Goal: Browse casually: Explore the website without a specific task or goal

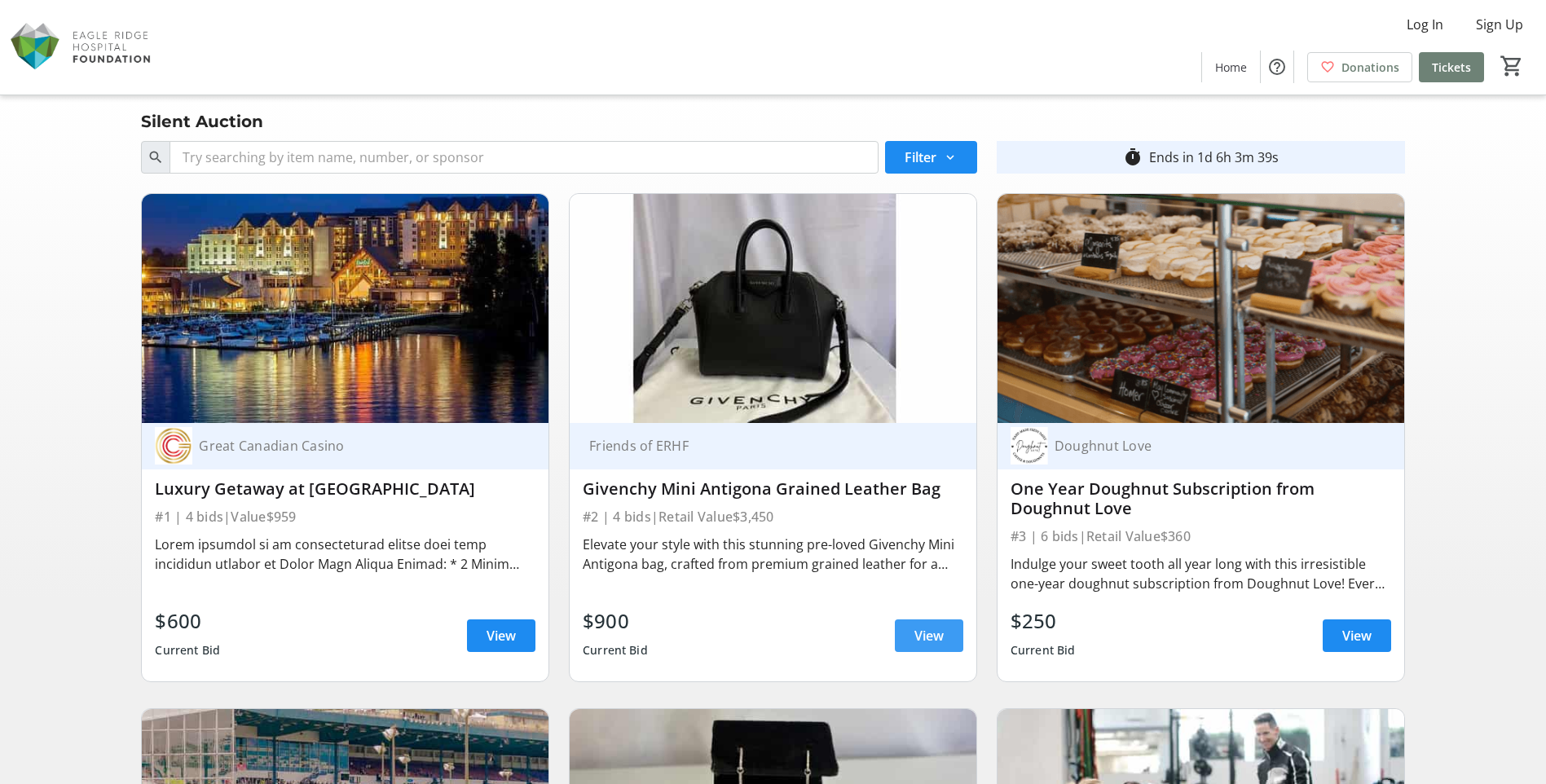
click at [916, 632] on span "View" at bounding box center [929, 635] width 29 height 19
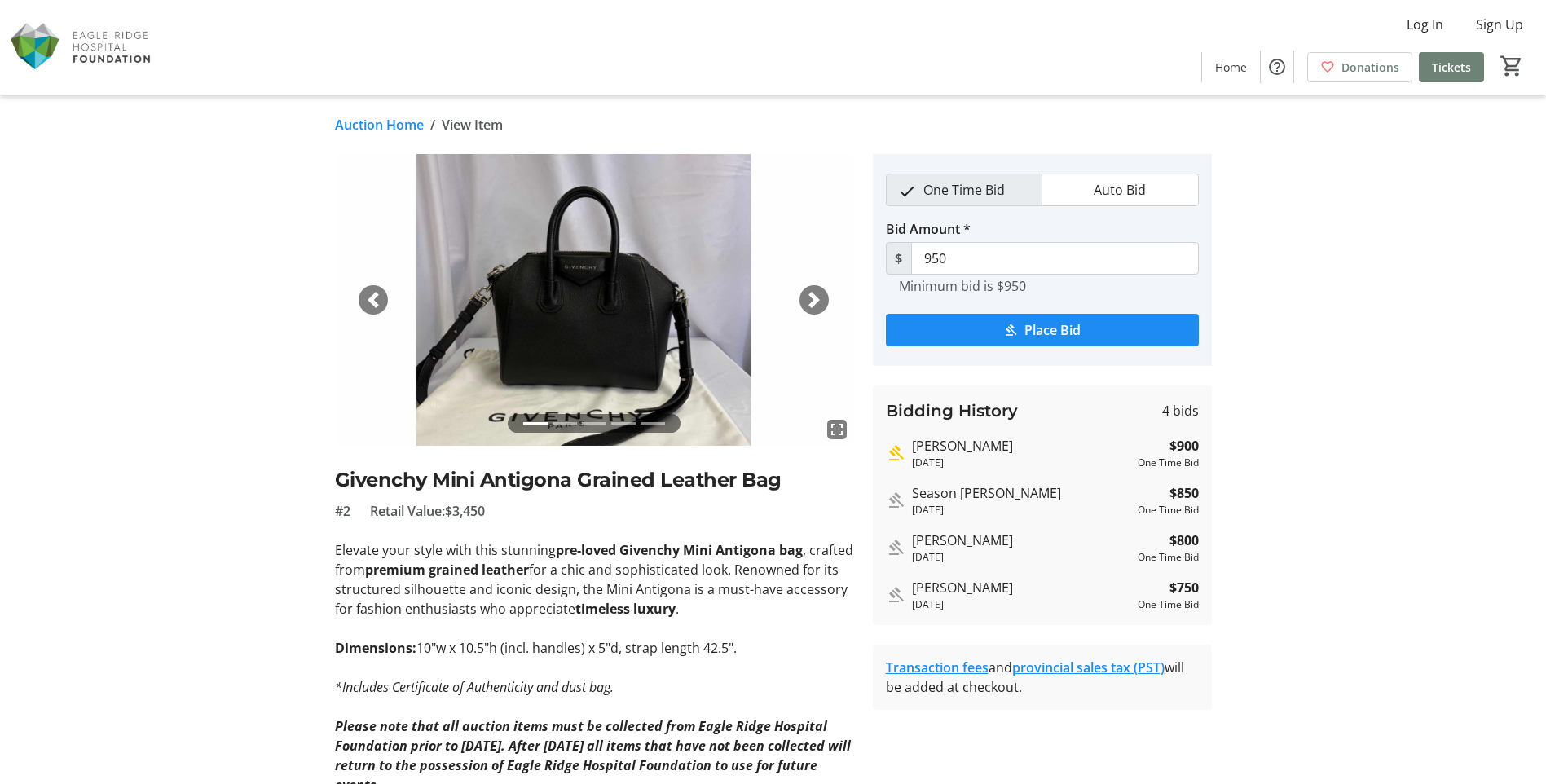
click at [812, 305] on span "button" at bounding box center [814, 300] width 17 height 17
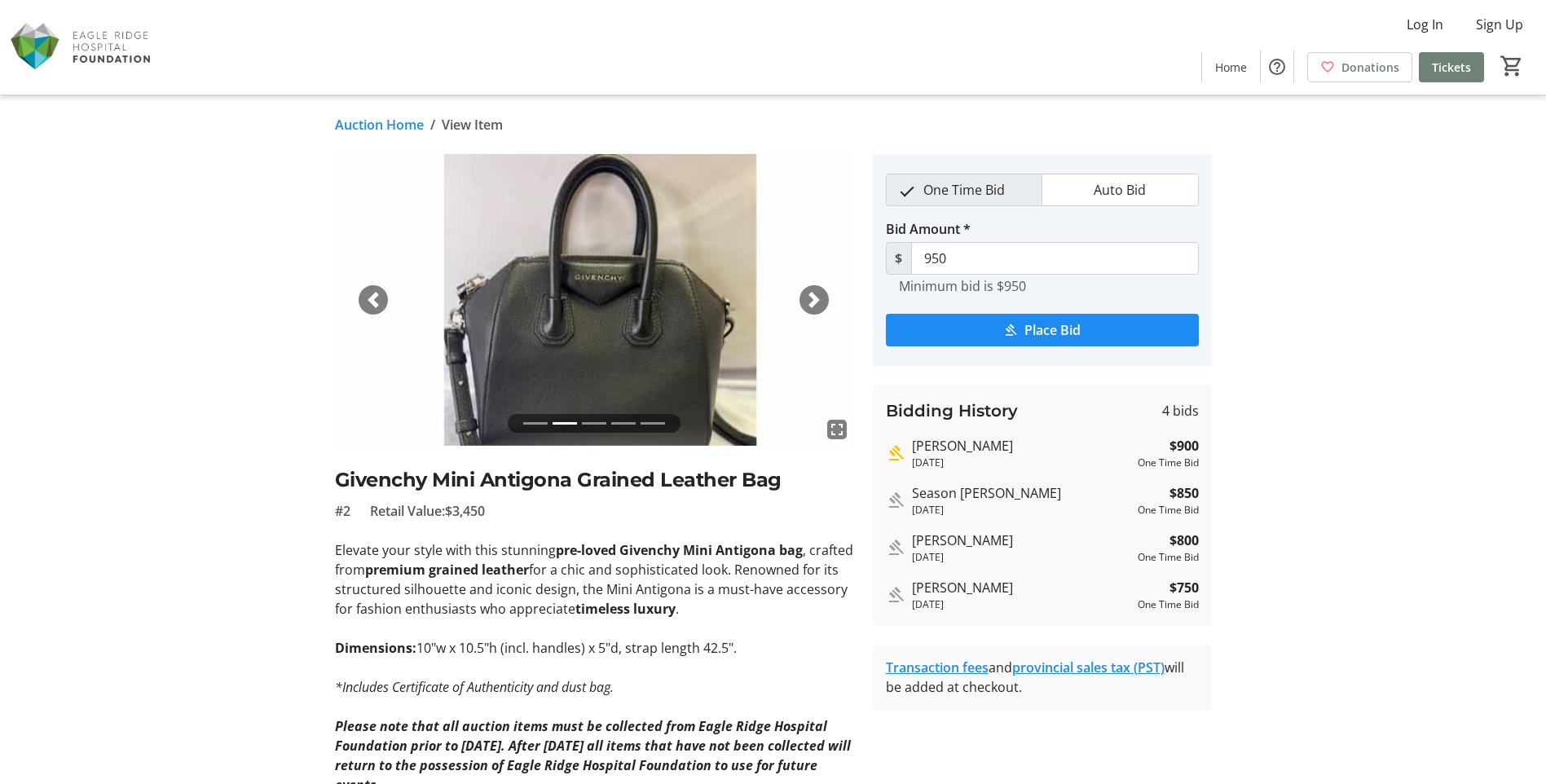
click at [812, 305] on span "button" at bounding box center [814, 300] width 17 height 17
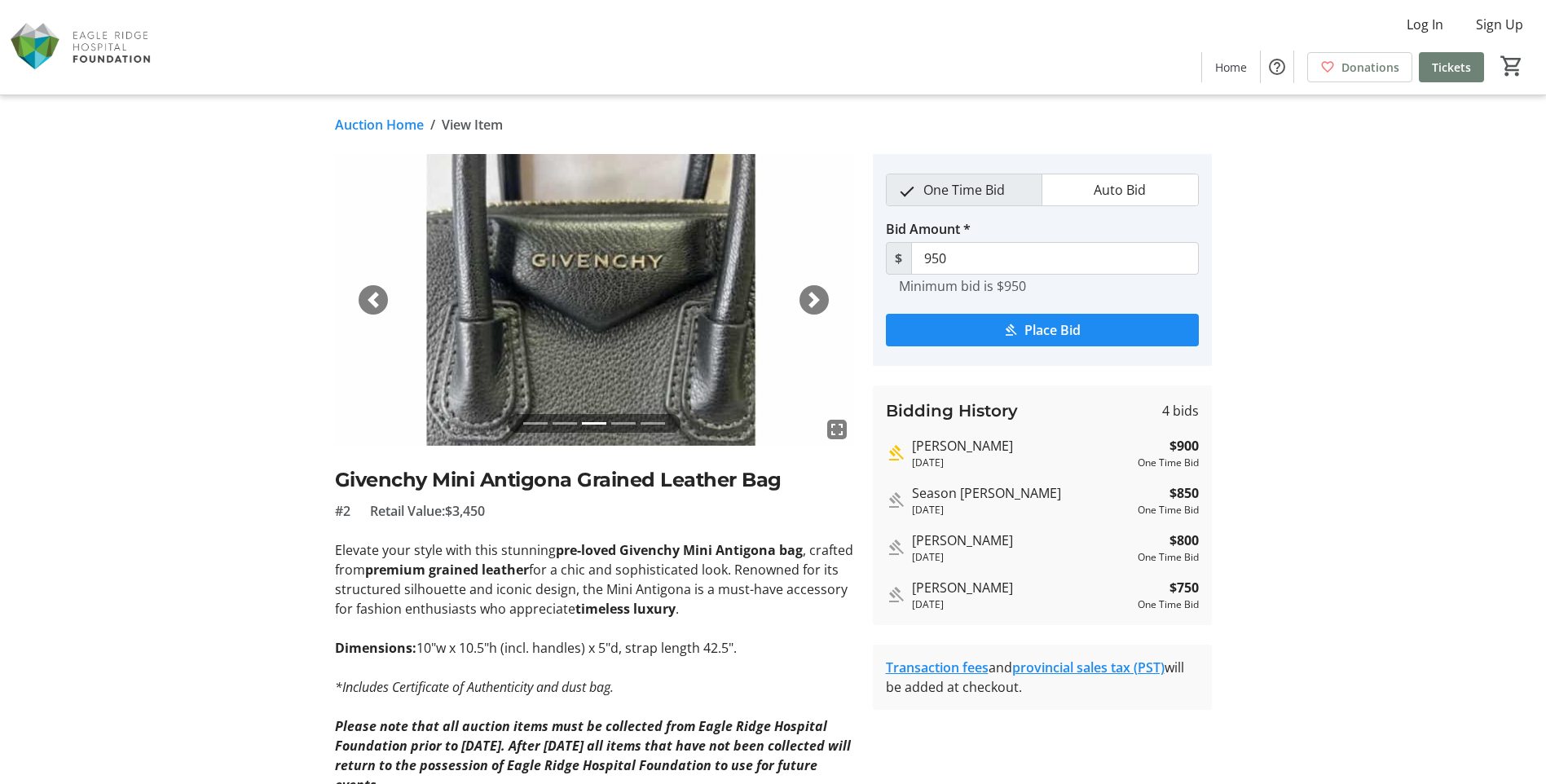
click at [812, 305] on span "button" at bounding box center [814, 300] width 17 height 17
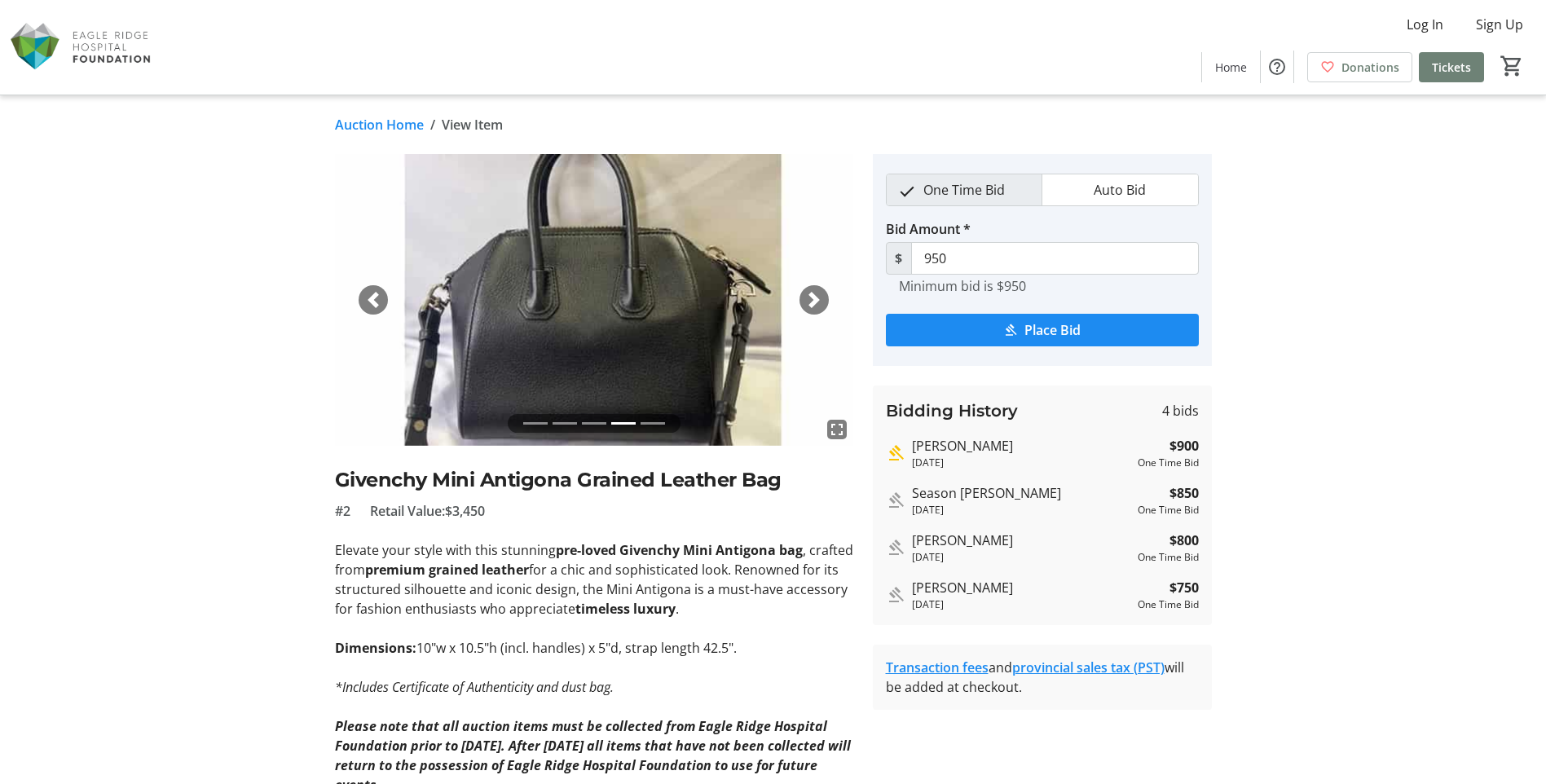
click at [812, 305] on span "button" at bounding box center [814, 300] width 17 height 17
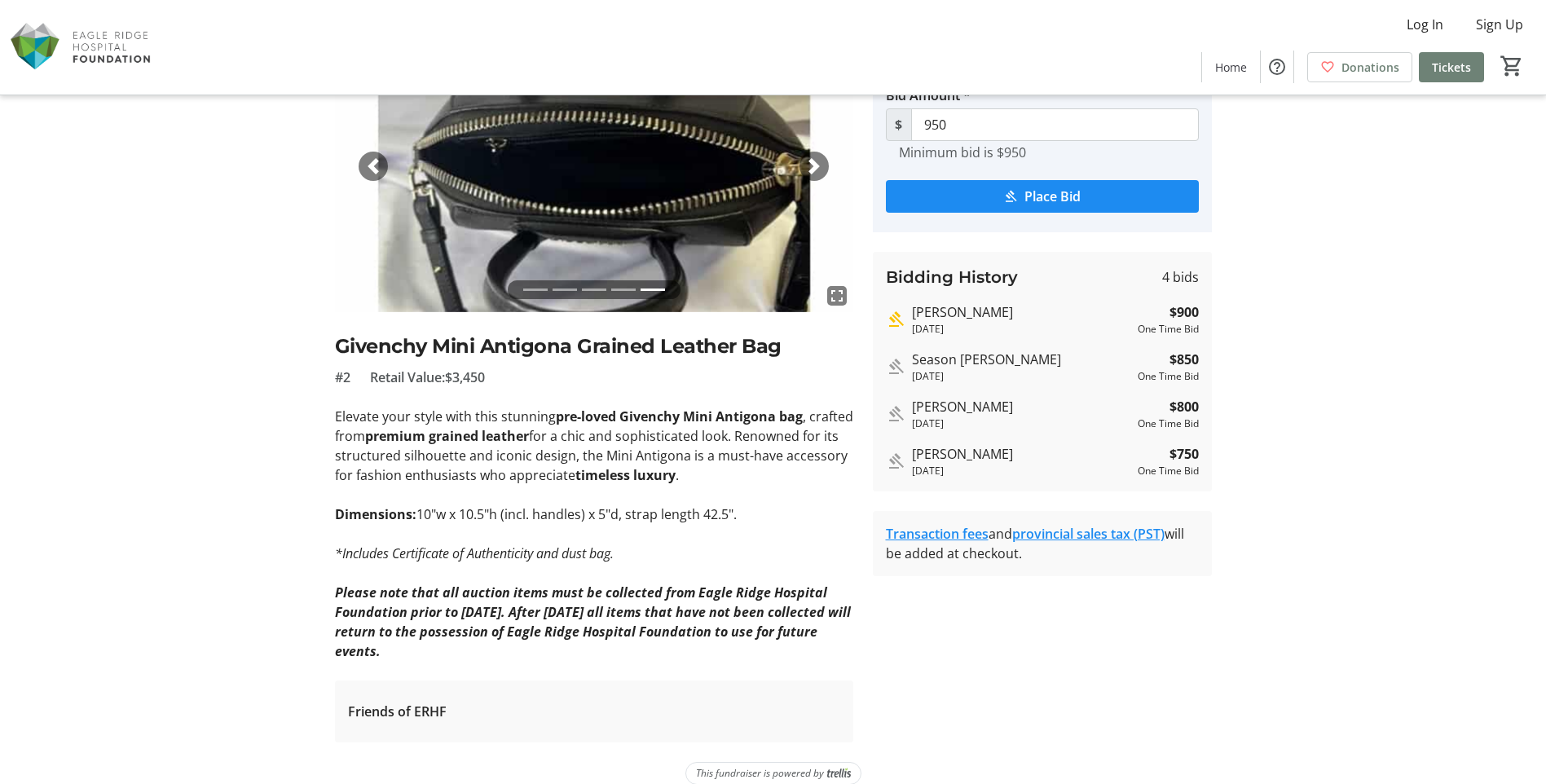
scroll to position [154, 0]
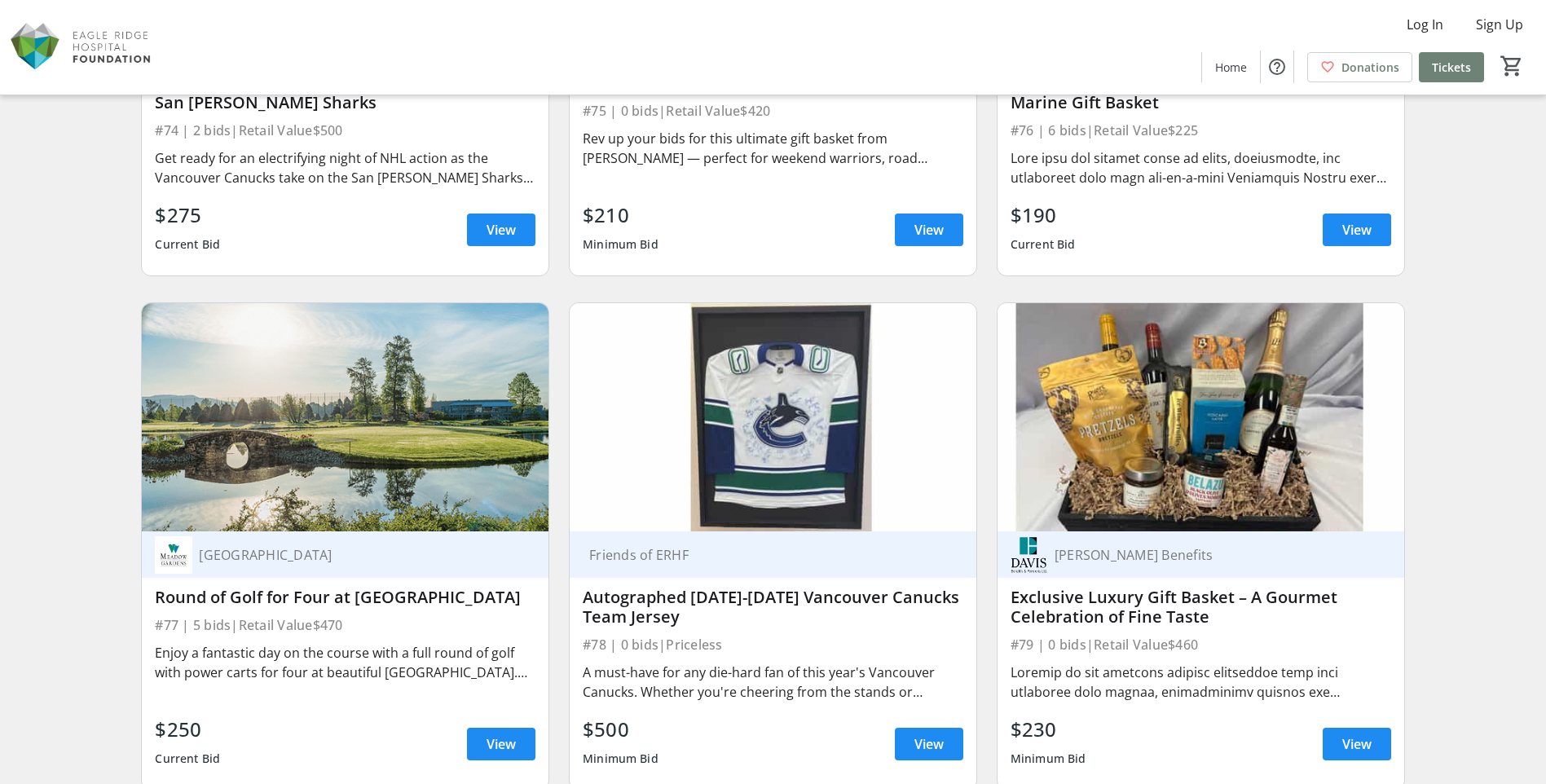
scroll to position [12412, 0]
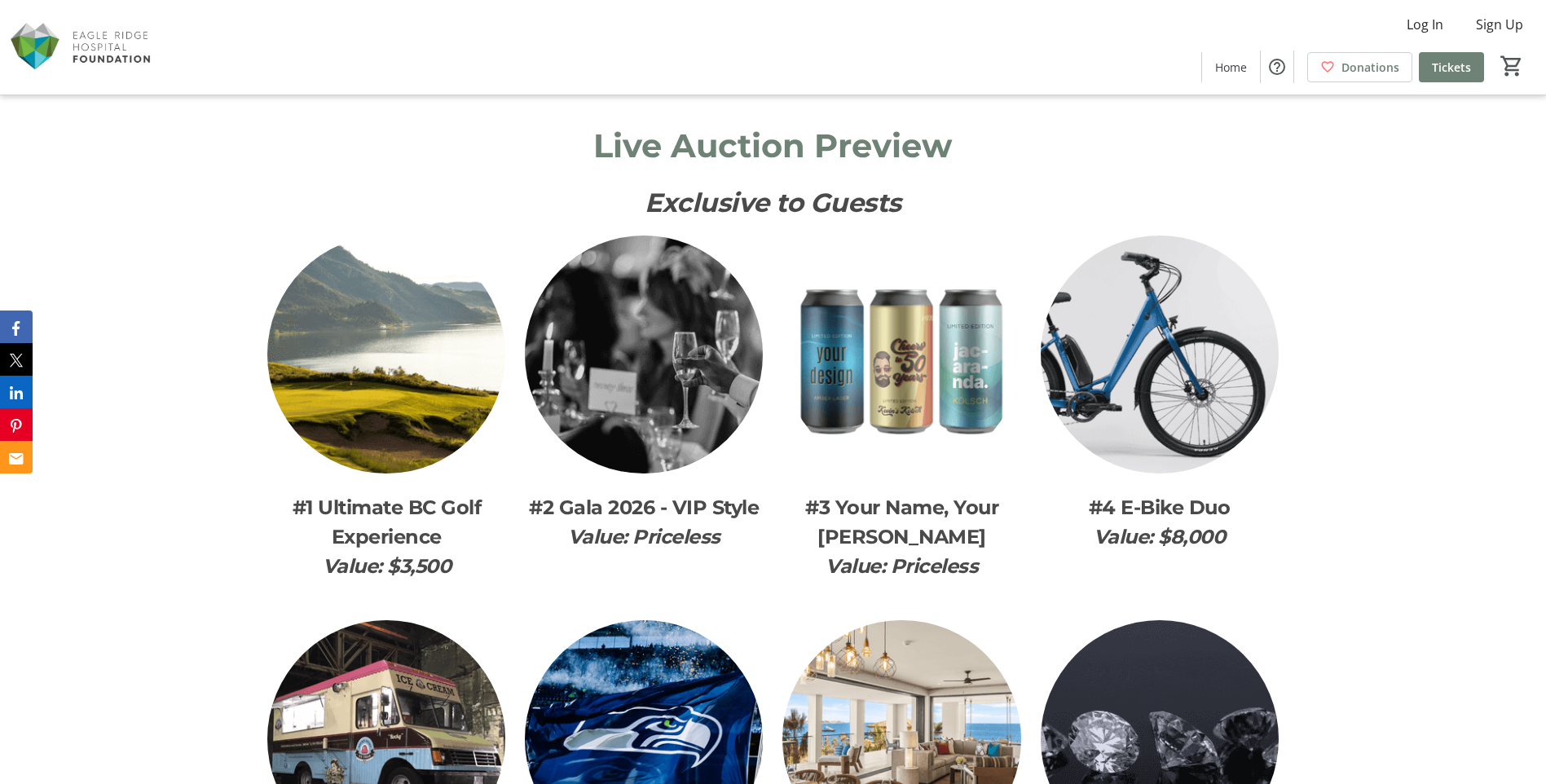
scroll to position [2201, 0]
